Goal: Task Accomplishment & Management: Manage account settings

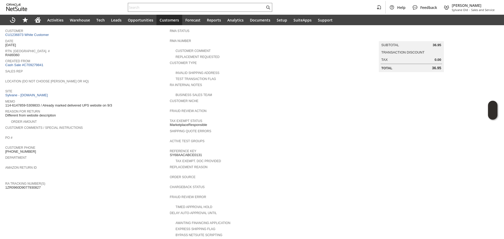
scroll to position [26, 0]
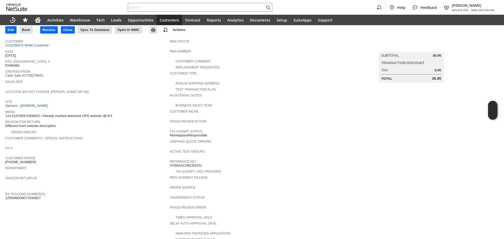
drag, startPoint x: 91, startPoint y: 113, endPoint x: 108, endPoint y: 118, distance: 18.4
click at [96, 114] on span "114-6147859-5309833 / Already marked delivered UPS website on 9/3" at bounding box center [58, 116] width 107 height 4
click at [109, 119] on span "Reason For Return" at bounding box center [86, 121] width 162 height 5
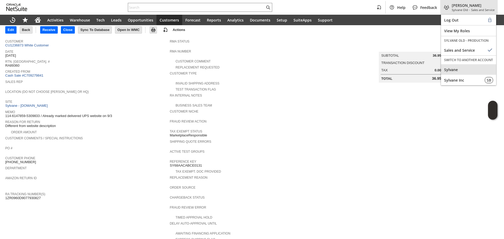
click at [461, 70] on span "Sylvane" at bounding box center [468, 69] width 49 height 5
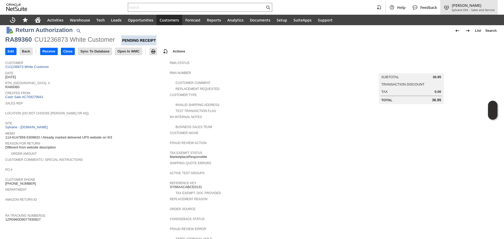
scroll to position [0, 0]
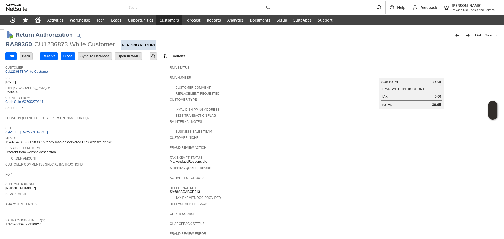
click at [44, 46] on div "CU1236873 White Customer" at bounding box center [74, 44] width 81 height 8
click at [45, 46] on div "CU1236873 White Customer" at bounding box center [74, 44] width 81 height 8
copy div "CU1236873"
click at [36, 71] on link "CU1236873 White Customer" at bounding box center [27, 72] width 45 height 4
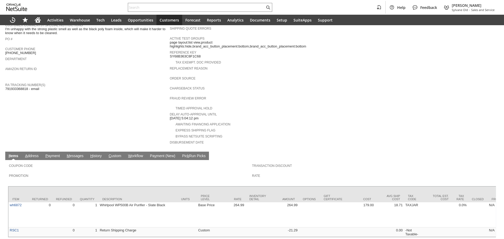
click at [94, 154] on link "H istory" at bounding box center [96, 156] width 14 height 5
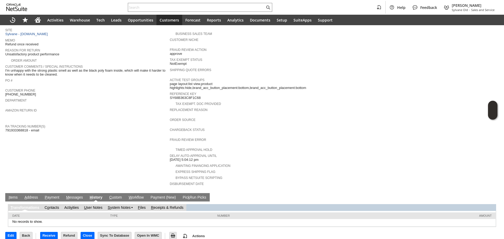
click at [128, 206] on link "S ystem Notes" at bounding box center [119, 208] width 23 height 4
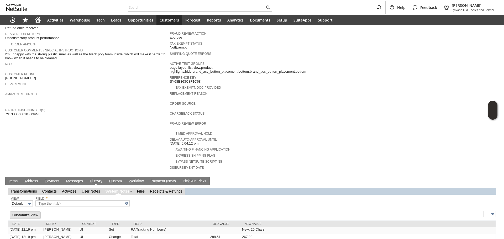
type input "1 to 25 of 82"
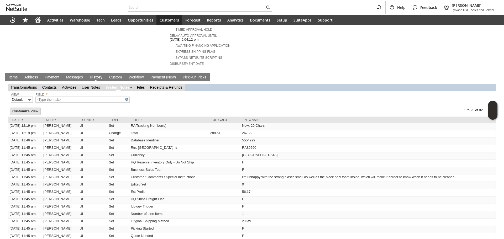
scroll to position [220, 0]
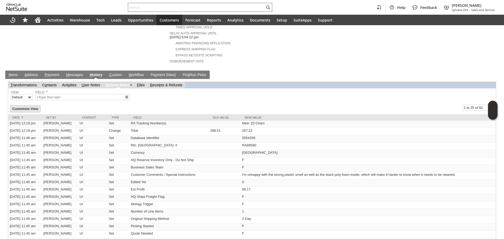
click at [168, 8] on input "text" at bounding box center [196, 7] width 137 height 6
paste input "tapwater57@yahoo.com"
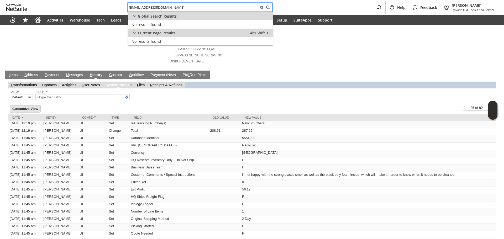
paste input "tighe james"
click at [167, 11] on div "tighe james" at bounding box center [200, 7] width 144 height 9
click at [169, 7] on input "tighe james" at bounding box center [196, 7] width 137 height 6
paste input "CU1237186"
paste input "text"
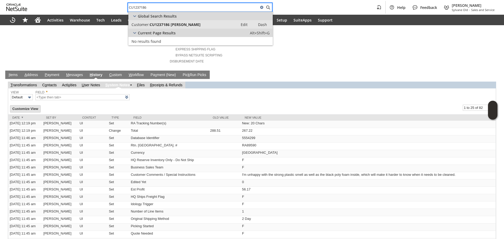
type input "CU1237186"
click at [149, 20] on link "Customer: CU1237186 Tighe Smalley Edit Dash" at bounding box center [200, 24] width 144 height 8
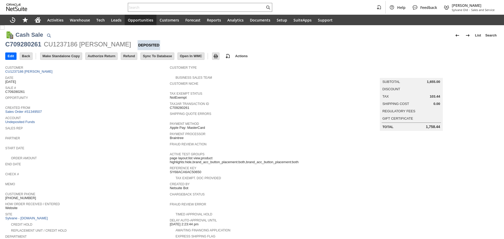
click at [104, 60] on td "Authorize Return" at bounding box center [102, 56] width 35 height 10
click at [105, 56] on input "Authorize Return" at bounding box center [102, 56] width 32 height 7
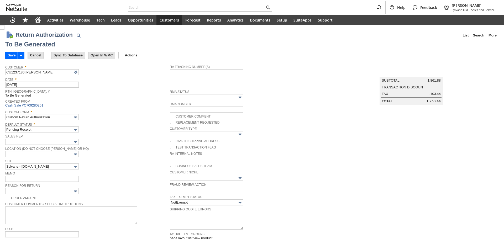
type input "Add"
type input "Copy Previous"
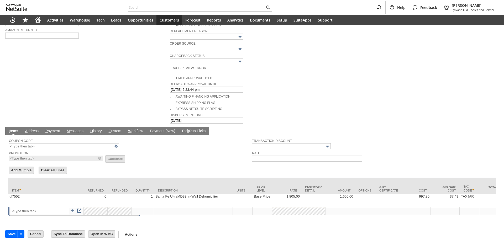
click at [71, 194] on td "ul7552" at bounding box center [46, 200] width 76 height 13
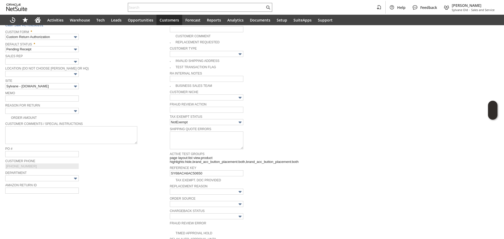
scroll to position [78, 0]
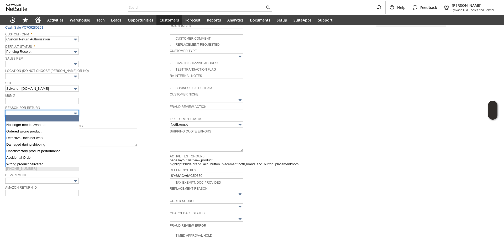
click at [63, 114] on input "text" at bounding box center [41, 113] width 73 height 6
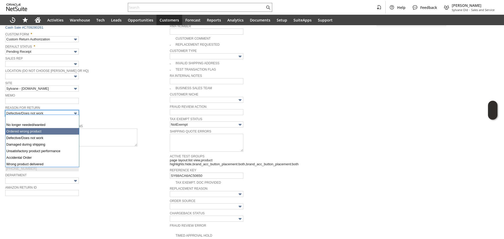
scroll to position [20, 0]
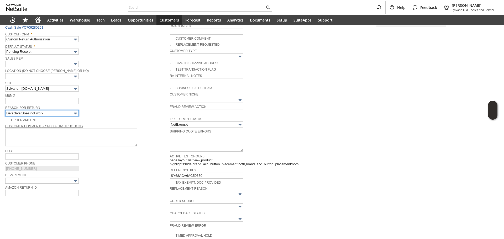
type input "Damaged during shipping"
click at [55, 98] on input "text" at bounding box center [41, 101] width 73 height 6
type input "damaged claim filed"
drag, startPoint x: 170, startPoint y: 43, endPoint x: 147, endPoint y: 104, distance: 64.7
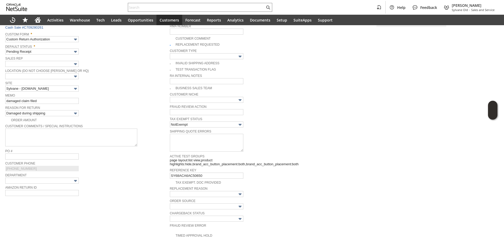
checkbox input "true"
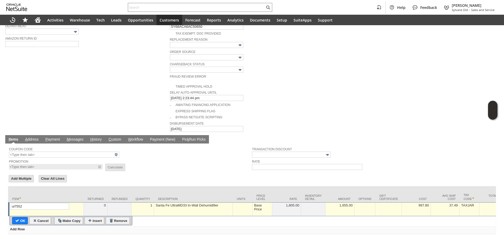
scroll to position [236, 0]
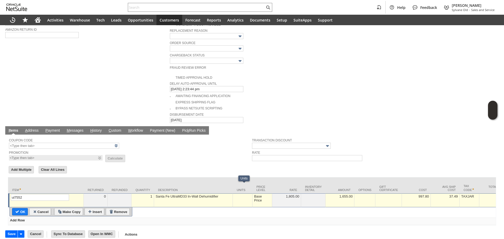
click at [256, 193] on td "Base Price" at bounding box center [262, 200] width 20 height 14
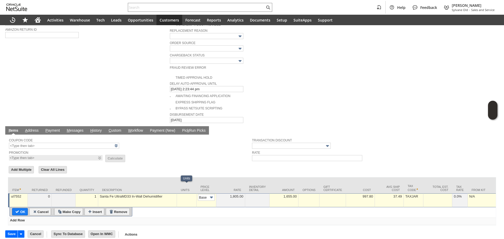
scroll to position [0, 8]
click at [205, 194] on input "Base Price" at bounding box center [206, 197] width 17 height 7
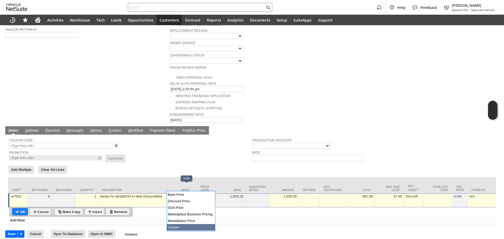
type input "Custom"
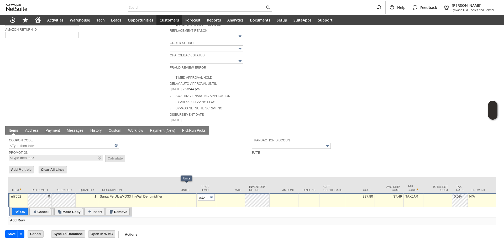
scroll to position [0, 0]
click at [221, 194] on td at bounding box center [230, 200] width 29 height 14
type input "0.00"
click at [13, 208] on input "OK" at bounding box center [19, 211] width 15 height 7
type input "Add"
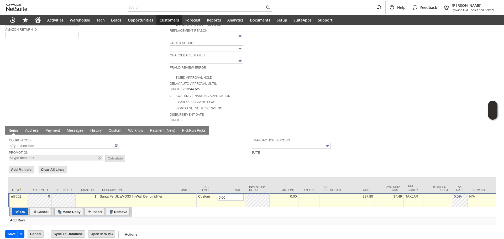
type input "Copy Previous"
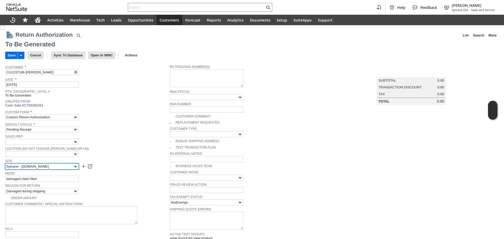
click at [55, 165] on input "Sylvane - [DOMAIN_NAME]" at bounding box center [41, 167] width 73 height 6
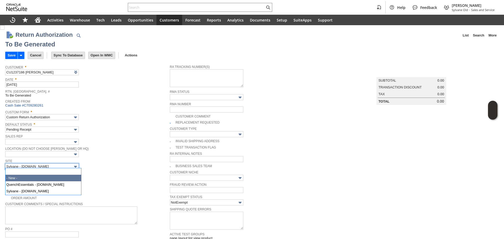
click at [117, 171] on span "Memo" at bounding box center [86, 173] width 162 height 6
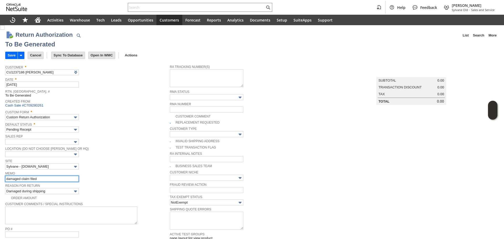
click at [55, 176] on input "damaged claim filed" at bounding box center [41, 179] width 73 height 6
type input "damaged claim filed / processing a replacement once in transit"
click at [5, 56] on td "Save" at bounding box center [11, 55] width 12 height 7
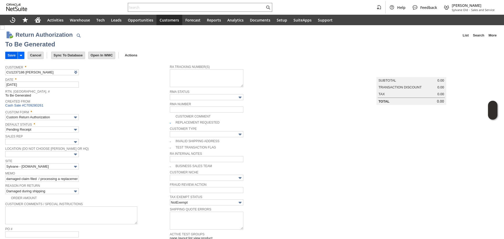
click at [13, 55] on input "Save" at bounding box center [12, 55] width 12 height 7
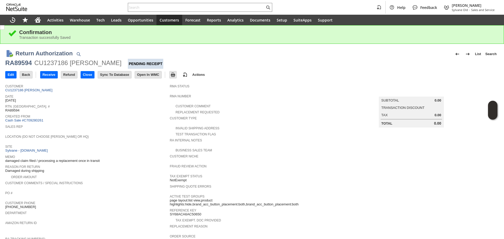
click at [18, 60] on div "RA89594" at bounding box center [18, 63] width 27 height 8
copy div "RA89594"
drag, startPoint x: 8, startPoint y: 72, endPoint x: 14, endPoint y: 79, distance: 8.8
click at [9, 73] on input "Edit" at bounding box center [11, 74] width 11 height 7
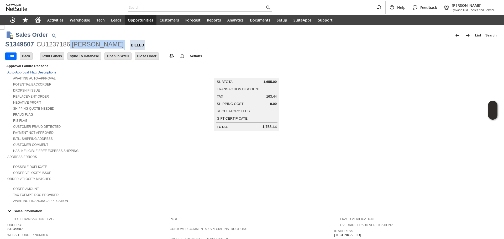
copy div "[PERSON_NAME]"
copy div
copy div "[PERSON_NAME]"
drag, startPoint x: 113, startPoint y: 47, endPoint x: 73, endPoint y: 44, distance: 39.7
click at [73, 44] on div "S1349507 CU1237186 Tighe Smalley Billed" at bounding box center [251, 45] width 493 height 10
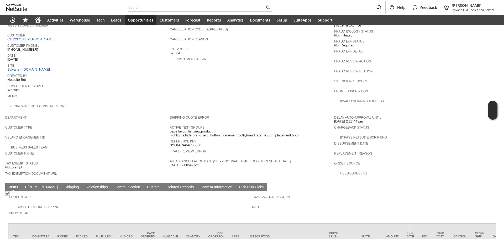
scroll to position [184, 0]
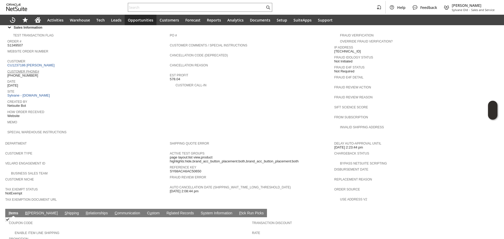
click at [26, 73] on span "[PHONE_NUMBER]" at bounding box center [22, 75] width 31 height 4
copy span "(607) 227-7987"
drag, startPoint x: 42, startPoint y: 70, endPoint x: 11, endPoint y: 69, distance: 31.3
click at [11, 69] on div "Customer Phone# 1 (607) 227-7987" at bounding box center [87, 72] width 160 height 9
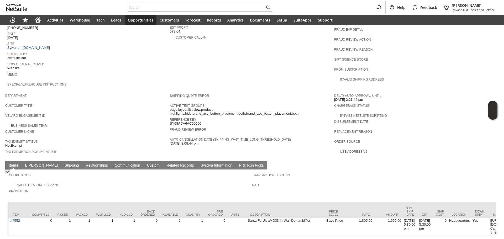
scroll to position [239, 0]
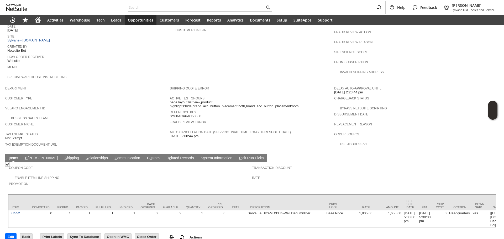
click at [63, 156] on link "S hipping" at bounding box center [71, 158] width 17 height 5
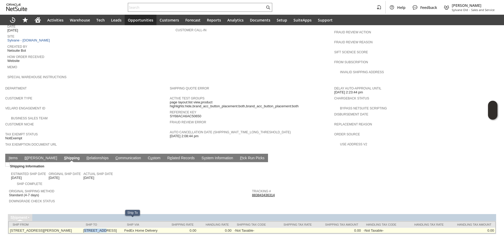
drag, startPoint x: 97, startPoint y: 221, endPoint x: 112, endPoint y: 221, distance: 15.2
click at [112, 228] on td "12 Toxteth Street Brookline MA 02445 United States" at bounding box center [102, 231] width 41 height 6
click at [101, 228] on td "12 Toxteth Street Brookline MA 02445 United States" at bounding box center [102, 231] width 41 height 6
copy td "[STREET_ADDRESS]"
drag, startPoint x: 94, startPoint y: 222, endPoint x: 122, endPoint y: 219, distance: 27.2
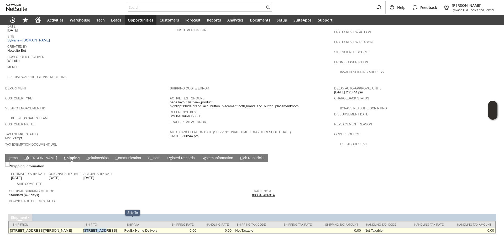
click at [122, 228] on td "12 Toxteth Street Brookline MA 02445 United States" at bounding box center [102, 231] width 41 height 6
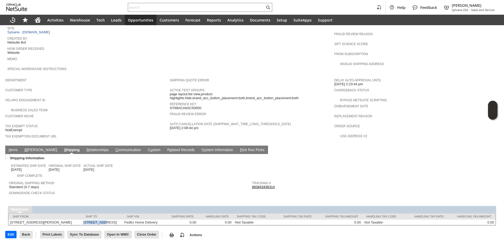
scroll to position [248, 0]
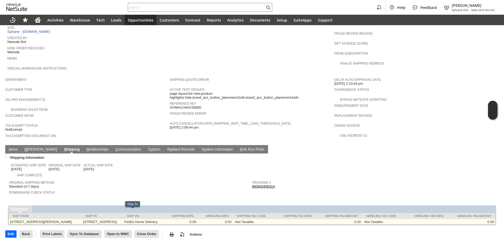
click at [123, 219] on td "12 Toxteth Street Brookline MA 02445 United States" at bounding box center [102, 222] width 41 height 6
copy td "02445"
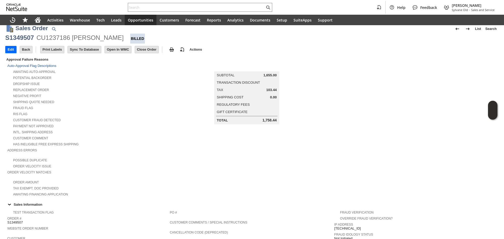
scroll to position [0, 0]
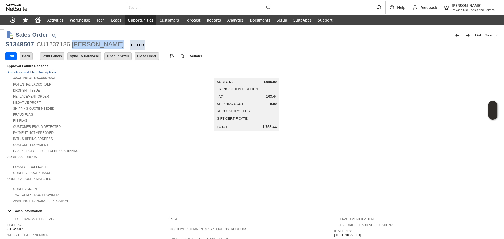
copy div "[PERSON_NAME]"
drag, startPoint x: 71, startPoint y: 45, endPoint x: 112, endPoint y: 45, distance: 40.9
click at [112, 45] on div "S1349507 CU1237186 Tighe Smalley Billed" at bounding box center [251, 45] width 493 height 10
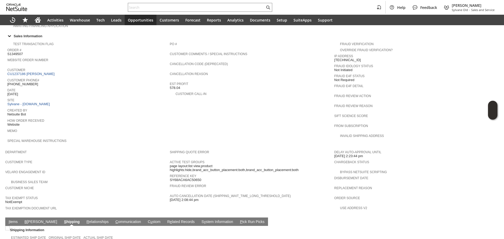
scroll to position [184, 0]
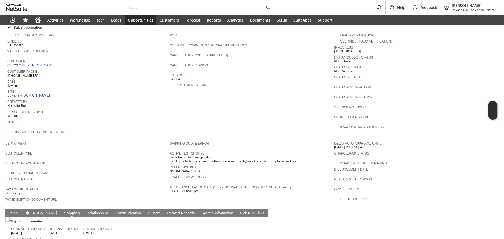
click at [22, 73] on span "[PHONE_NUMBER]" at bounding box center [22, 75] width 31 height 4
copy span "607) 227-7987"
copy span "(607) 227-7987"
drag, startPoint x: 36, startPoint y: 68, endPoint x: 10, endPoint y: 70, distance: 26.0
click at [10, 70] on div "Customer Phone# 1 (607) 227-7987" at bounding box center [87, 72] width 160 height 9
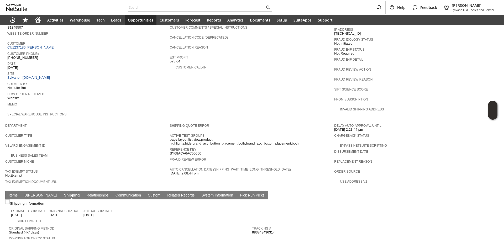
scroll to position [248, 0]
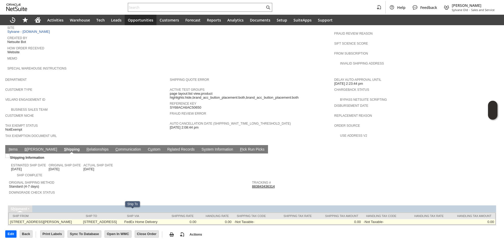
drag, startPoint x: 96, startPoint y: 212, endPoint x: 123, endPoint y: 212, distance: 26.8
click at [122, 219] on td "12 Toxteth Street Brookline MA 02445 United States" at bounding box center [102, 222] width 41 height 6
click at [123, 219] on td "12 Toxteth Street Brookline MA 02445 United States" at bounding box center [102, 222] width 41 height 6
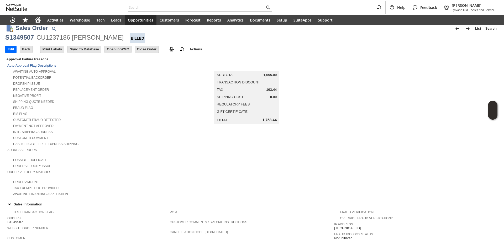
scroll to position [0, 0]
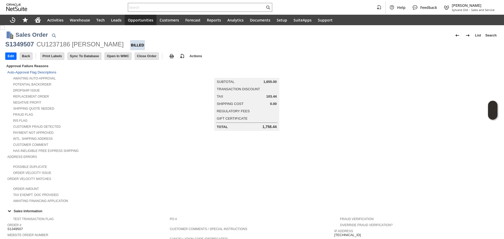
click at [26, 48] on div "S1349507" at bounding box center [19, 44] width 29 height 8
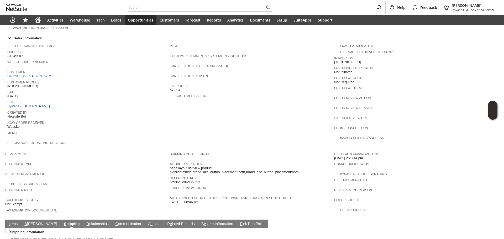
scroll to position [248, 0]
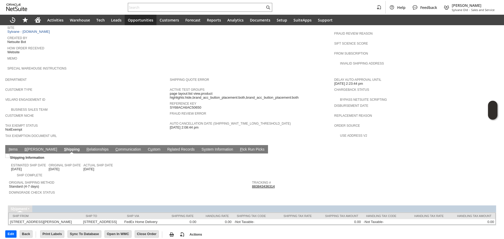
click at [113, 200] on div at bounding box center [252, 201] width 488 height 3
drag, startPoint x: 273, startPoint y: 171, endPoint x: 281, endPoint y: 175, distance: 8.5
click at [257, 179] on div "Tracking # 883843436314" at bounding box center [372, 183] width 240 height 9
click at [283, 179] on div "Tracking # 883843436314" at bounding box center [372, 183] width 240 height 9
drag, startPoint x: 280, startPoint y: 175, endPoint x: 228, endPoint y: 209, distance: 62.1
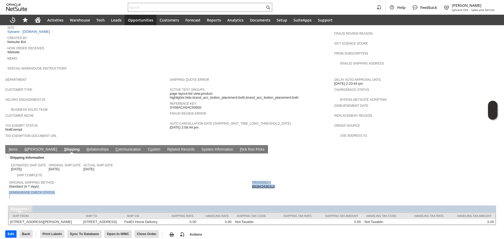
click at [249, 178] on tr "Original Shipping Method Standard (4-7 days) Downgrade Check Status Tracking # …" at bounding box center [252, 188] width 486 height 21
click at [285, 192] on div "Shipping Information Estimated Ship Date 8/25/2025 Original Ship Date 8/25/2025…" at bounding box center [252, 190] width 488 height 72
drag, startPoint x: 277, startPoint y: 177, endPoint x: 250, endPoint y: 174, distance: 26.6
click at [252, 178] on td "Tracking # 883843436314" at bounding box center [373, 183] width 243 height 11
drag, startPoint x: 14, startPoint y: 134, endPoint x: 15, endPoint y: 143, distance: 9.0
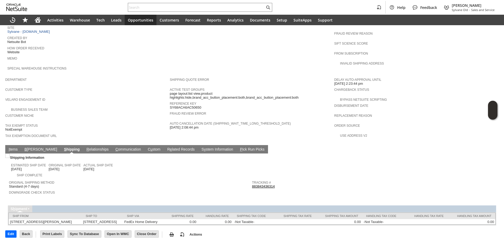
click at [14, 145] on td "I tems" at bounding box center [13, 149] width 16 height 8
drag, startPoint x: 15, startPoint y: 143, endPoint x: 15, endPoint y: 139, distance: 4.2
click at [15, 154] on td "Shipping Information Estimated Ship Date 8/25/2025 Original Ship Date 8/25/2025…" at bounding box center [252, 177] width 488 height 47
click at [15, 147] on link "I tems" at bounding box center [13, 149] width 12 height 5
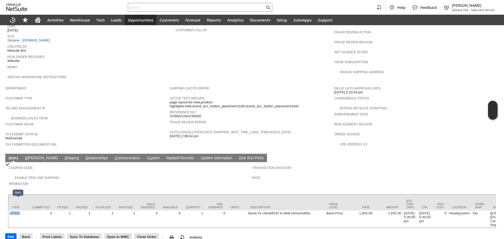
drag, startPoint x: 21, startPoint y: 206, endPoint x: 50, endPoint y: 196, distance: 30.0
click at [9, 210] on td "ul7552" at bounding box center [18, 218] width 20 height 17
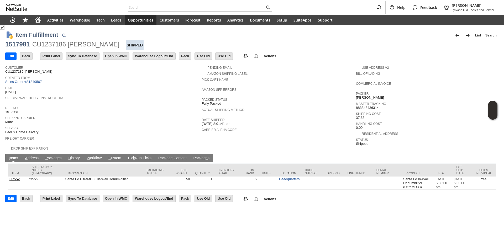
click at [52, 157] on td "P ackages" at bounding box center [53, 158] width 23 height 8
click at [54, 156] on link "P ackages" at bounding box center [53, 158] width 19 height 5
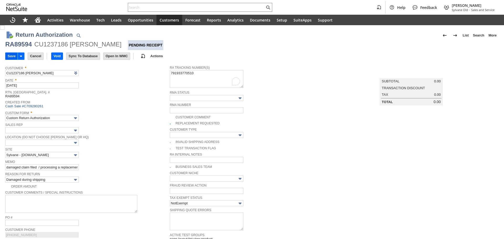
type textarea "791933770510"
click at [13, 58] on td "Save" at bounding box center [11, 55] width 12 height 7
click at [14, 55] on input "Save" at bounding box center [12, 56] width 12 height 7
type input "Add"
type input "Copy Previous"
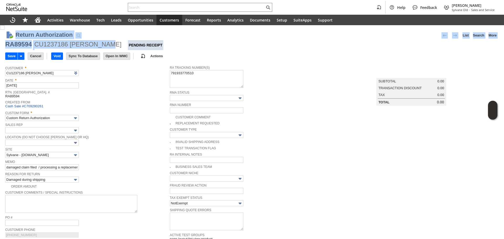
drag, startPoint x: 4, startPoint y: 40, endPoint x: 103, endPoint y: 42, distance: 99.0
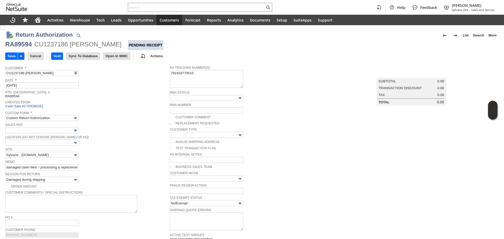
click at [105, 43] on div "CU1237186 [PERSON_NAME]" at bounding box center [77, 44] width 87 height 8
click at [109, 45] on div "RA89594 CU1237186 [PERSON_NAME] Pending Receipt" at bounding box center [251, 45] width 493 height 10
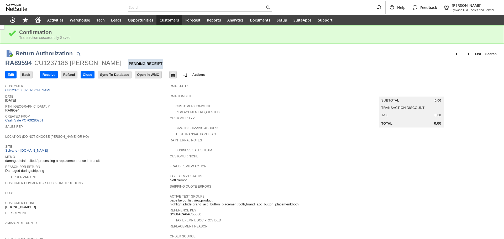
click at [14, 64] on div "RA89594" at bounding box center [18, 63] width 27 height 8
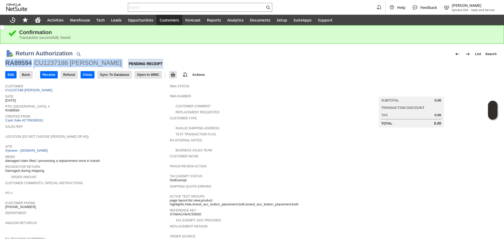
copy div "RA89594 CU1237186 Tighe Smalley"
drag, startPoint x: 7, startPoint y: 64, endPoint x: 108, endPoint y: 64, distance: 101.6
click at [108, 64] on div "RA89594 CU1237186 Tighe Smalley Pending Receipt" at bounding box center [251, 64] width 493 height 10
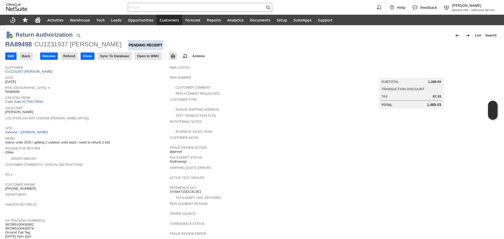
drag, startPoint x: 12, startPoint y: 57, endPoint x: 13, endPoint y: 60, distance: 3.7
click at [12, 57] on input "Edit" at bounding box center [11, 56] width 11 height 7
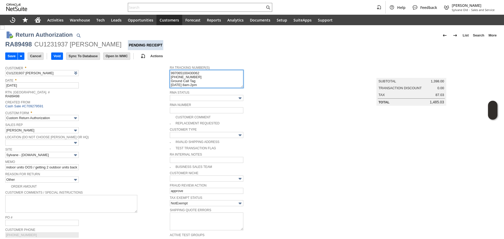
click at [170, 71] on textarea "997065100430062 [PHONE_NUMBER] Ground Call Tag [DATE] 8am-2pm" at bounding box center [206, 79] width 73 height 18
click at [181, 73] on textarea "997065100430062 [PHONE_NUMBER] Ground Call Tag [DATE] 8am-2pm" at bounding box center [206, 79] width 73 height 18
type textarea "NEW: Below tracking, FEdEX might have picked up wrong items 997065100430062 [PH…"
click at [7, 58] on input "Save" at bounding box center [12, 56] width 12 height 7
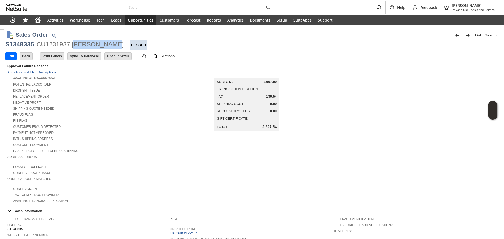
drag, startPoint x: 108, startPoint y: 44, endPoint x: 76, endPoint y: 46, distance: 31.3
click at [76, 46] on div "CU1231937 [PERSON_NAME]" at bounding box center [79, 44] width 87 height 8
click at [75, 45] on div "CU1231937 William Kraus" at bounding box center [79, 44] width 87 height 8
copy div "William Kraus"
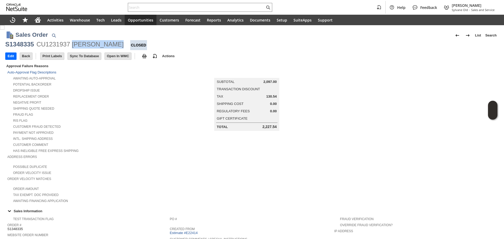
drag, startPoint x: 73, startPoint y: 45, endPoint x: 110, endPoint y: 43, distance: 36.8
click at [110, 43] on div "S1348335 CU1231937 William Kraus Closed" at bounding box center [251, 45] width 493 height 10
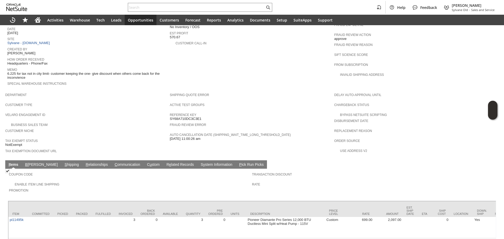
click at [63, 162] on link "S hipping" at bounding box center [71, 164] width 17 height 5
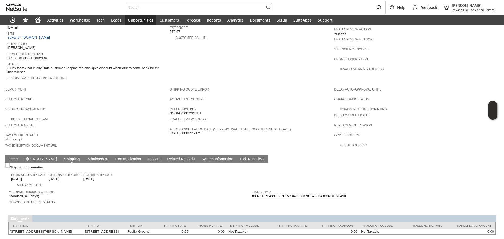
scroll to position [251, 0]
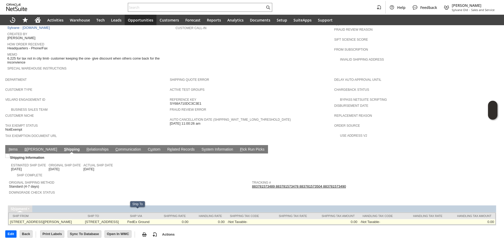
copy td "16816 Main Street Road S"
copy td "16816 Main Street Road"
drag, startPoint x: 97, startPoint y: 212, endPoint x: 133, endPoint y: 214, distance: 36.5
click at [126, 219] on td "16816 Main Street Road Sedalia MO 65301 United States" at bounding box center [105, 222] width 42 height 6
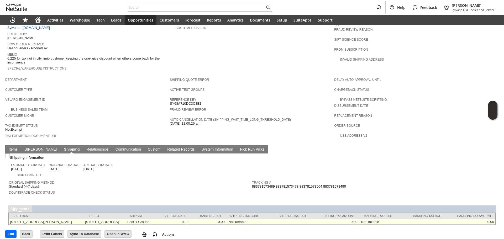
click at [99, 219] on td "16816 Main Street Road Sedalia MO 65301 United States" at bounding box center [105, 222] width 42 height 6
copy td "16816 Main Street Road Sedalia MO"
drag, startPoint x: 97, startPoint y: 213, endPoint x: 152, endPoint y: 214, distance: 55.9
click at [126, 219] on td "16816 Main Street Road Sedalia MO 65301 United States" at bounding box center [105, 222] width 42 height 6
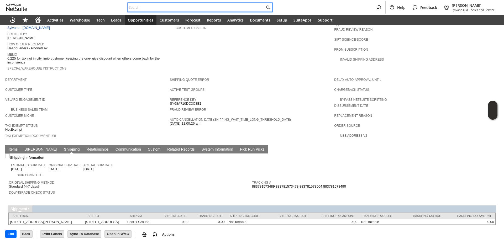
click at [183, 10] on input "text" at bounding box center [196, 7] width 137 height 6
paste input "SY6897F9EC8BCBF"
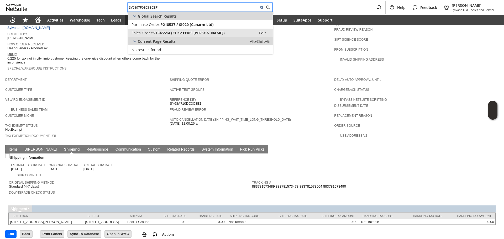
type input "SY6897F9EC8BCBF"
drag, startPoint x: 188, startPoint y: 32, endPoint x: 185, endPoint y: 38, distance: 6.5
click at [188, 32] on span "S1345514 (CU1233385 Michelle Hazelwood-Gibson)" at bounding box center [188, 32] width 71 height 5
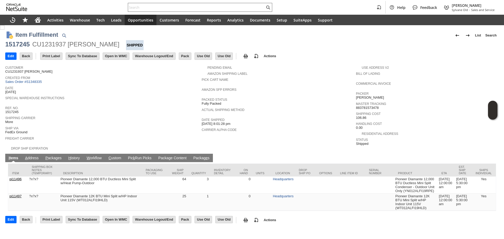
drag, startPoint x: 156, startPoint y: 3, endPoint x: 155, endPoint y: 7, distance: 3.7
click at [155, 7] on div at bounding box center [200, 7] width 144 height 9
paste input "SY68B1FF3584F27"
click at [155, 7] on input "text" at bounding box center [196, 7] width 137 height 6
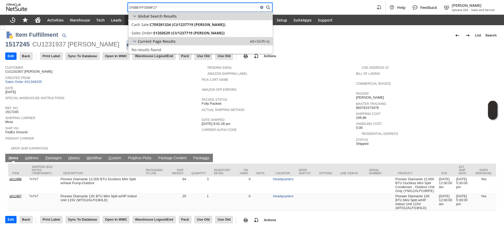
type input "SY68B1FF3584F27"
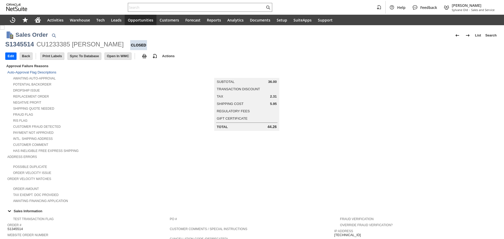
scroll to position [251, 0]
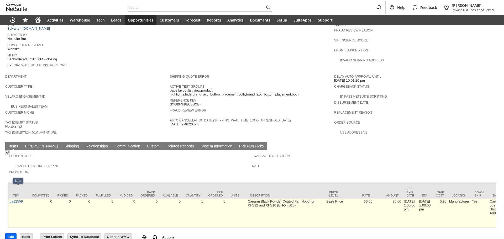
click at [23, 199] on link "ca12559" at bounding box center [16, 201] width 13 height 4
copy link "a12559"
